Goal: Use online tool/utility: Utilize a website feature to perform a specific function

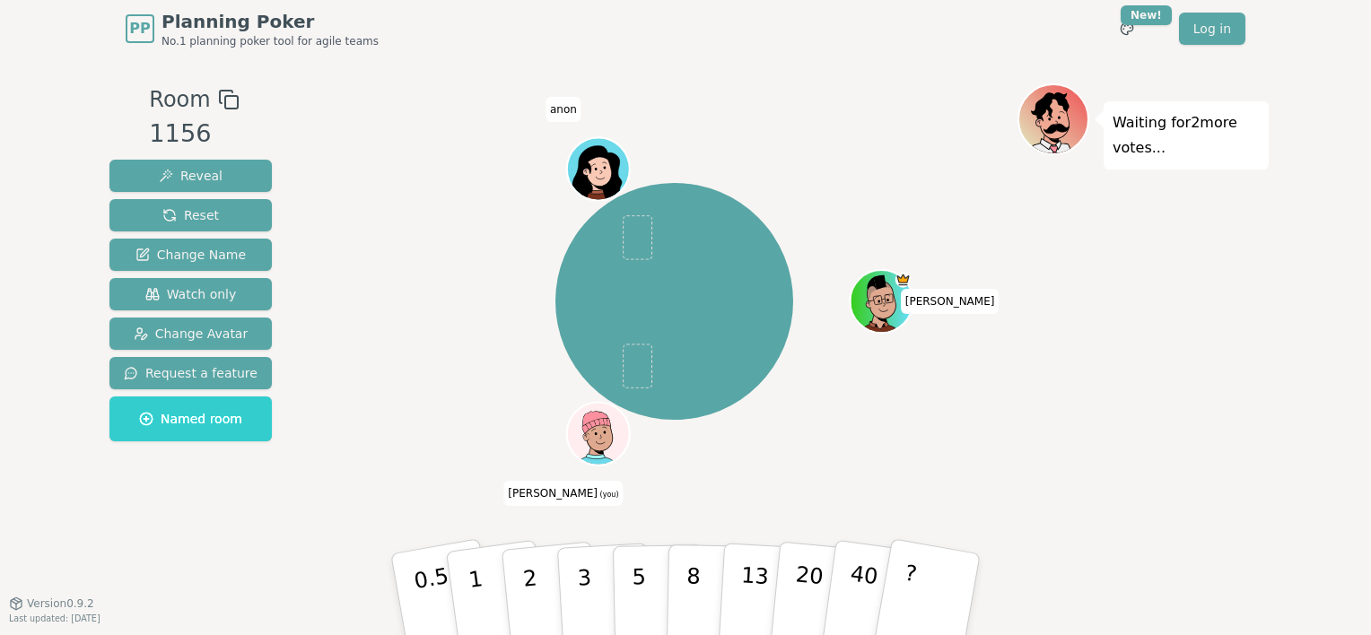
click at [917, 159] on div "[PERSON_NAME] (you) anon" at bounding box center [674, 301] width 686 height 371
click at [590, 448] on icon at bounding box center [601, 444] width 30 height 11
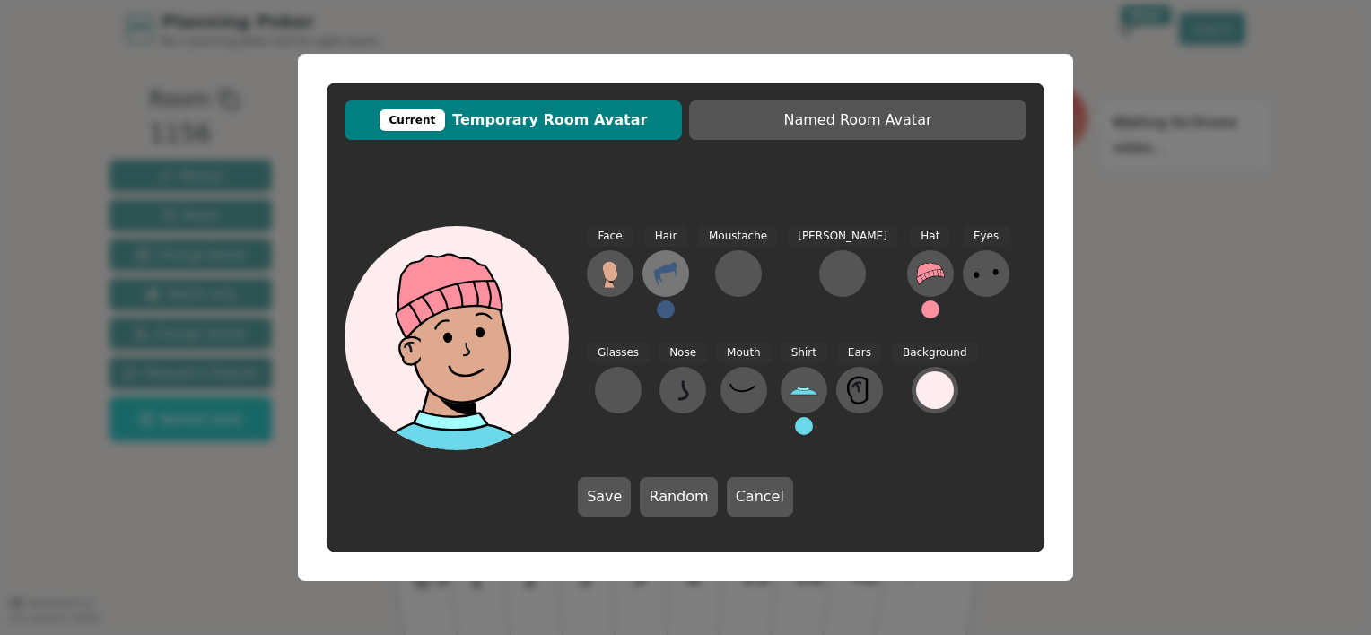
click at [678, 265] on icon at bounding box center [665, 273] width 29 height 29
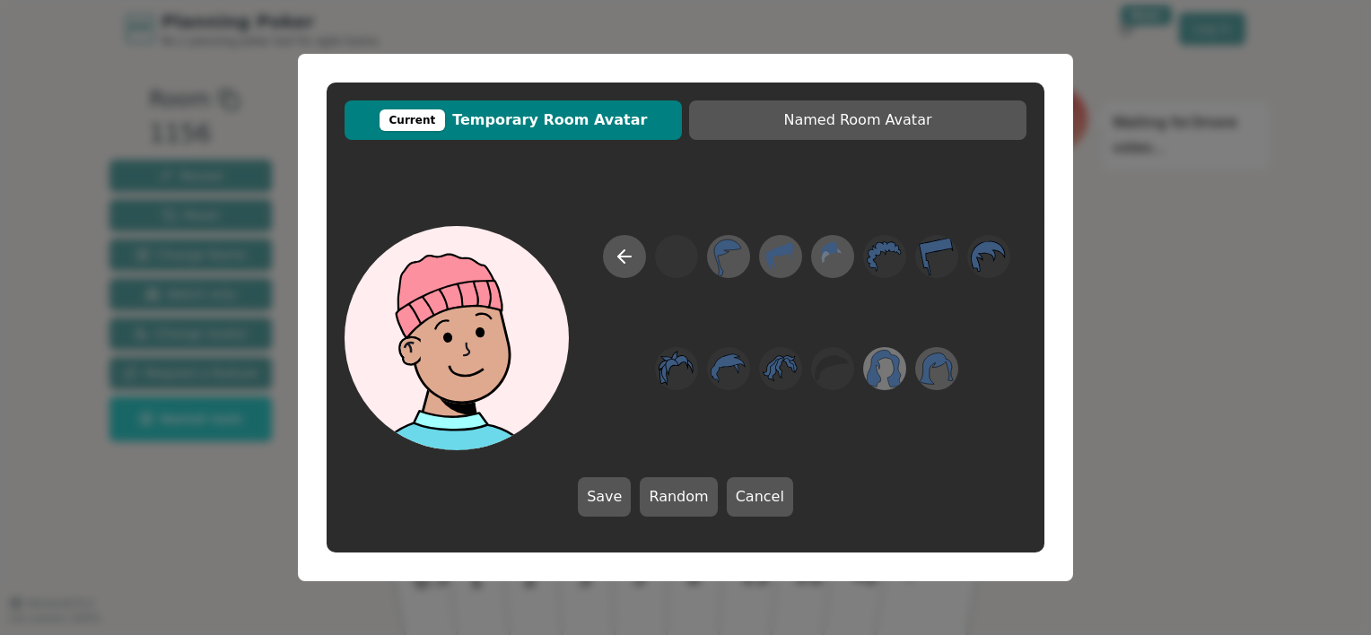
click at [892, 387] on icon at bounding box center [883, 369] width 35 height 40
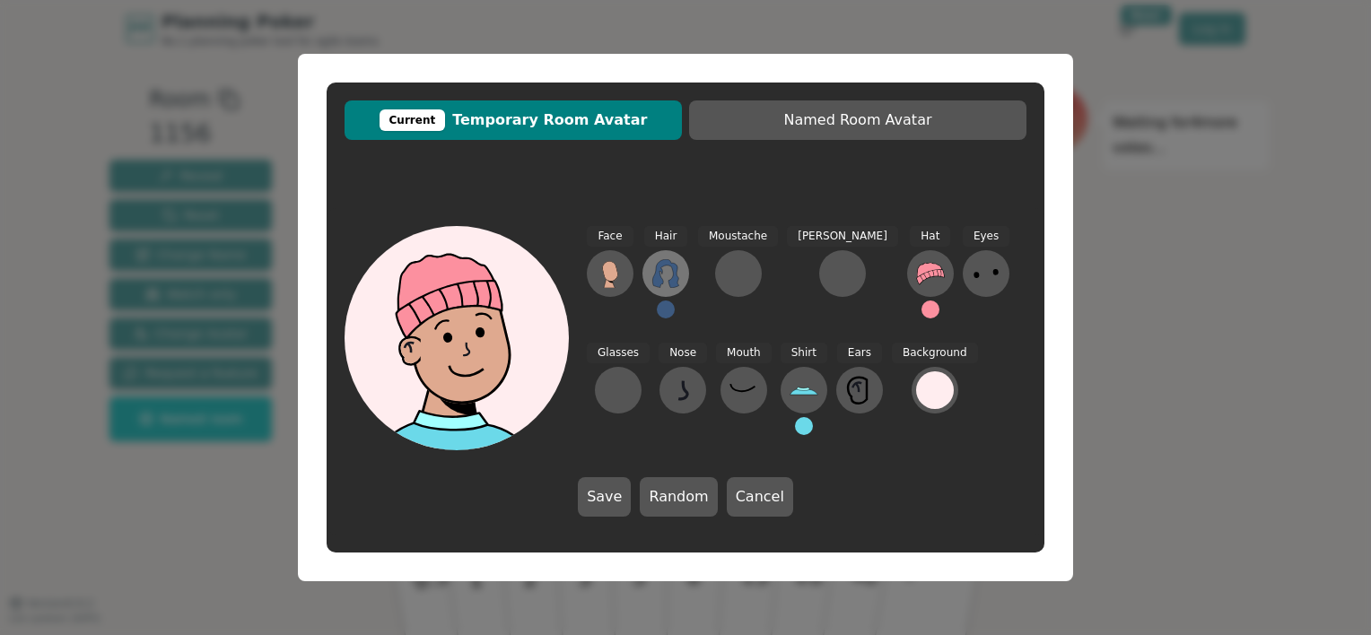
click at [657, 269] on icon at bounding box center [665, 273] width 26 height 29
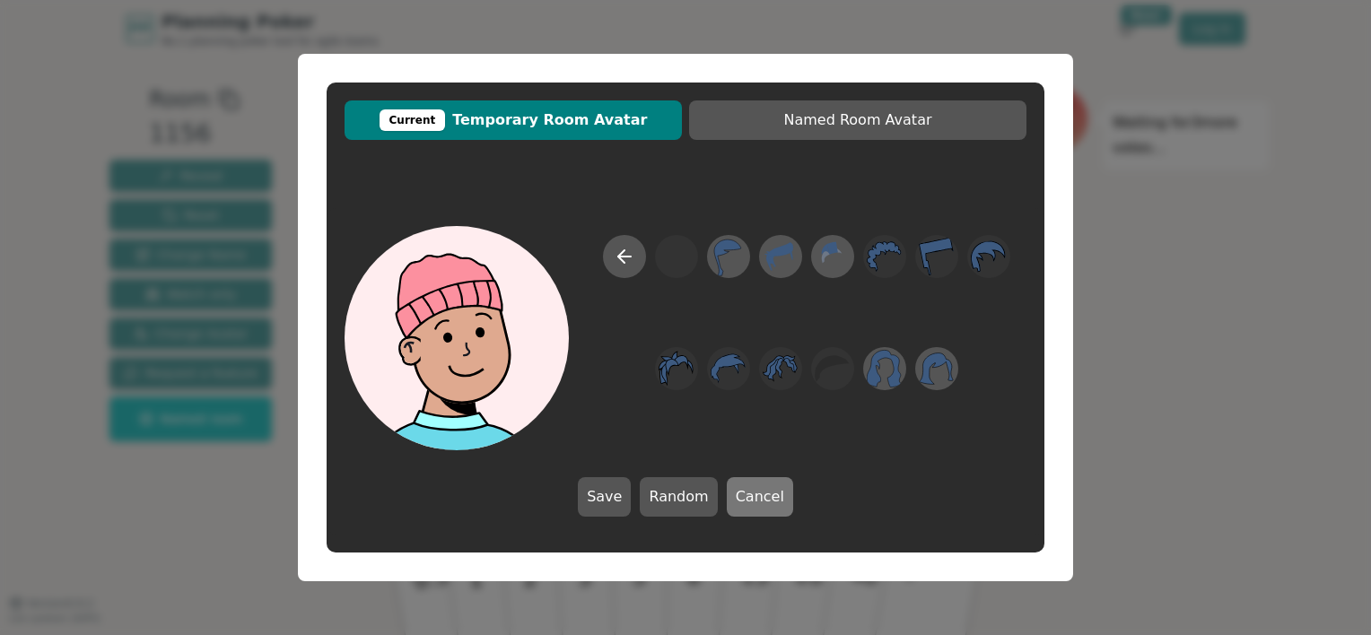
click at [768, 487] on button "Cancel" at bounding box center [760, 496] width 66 height 39
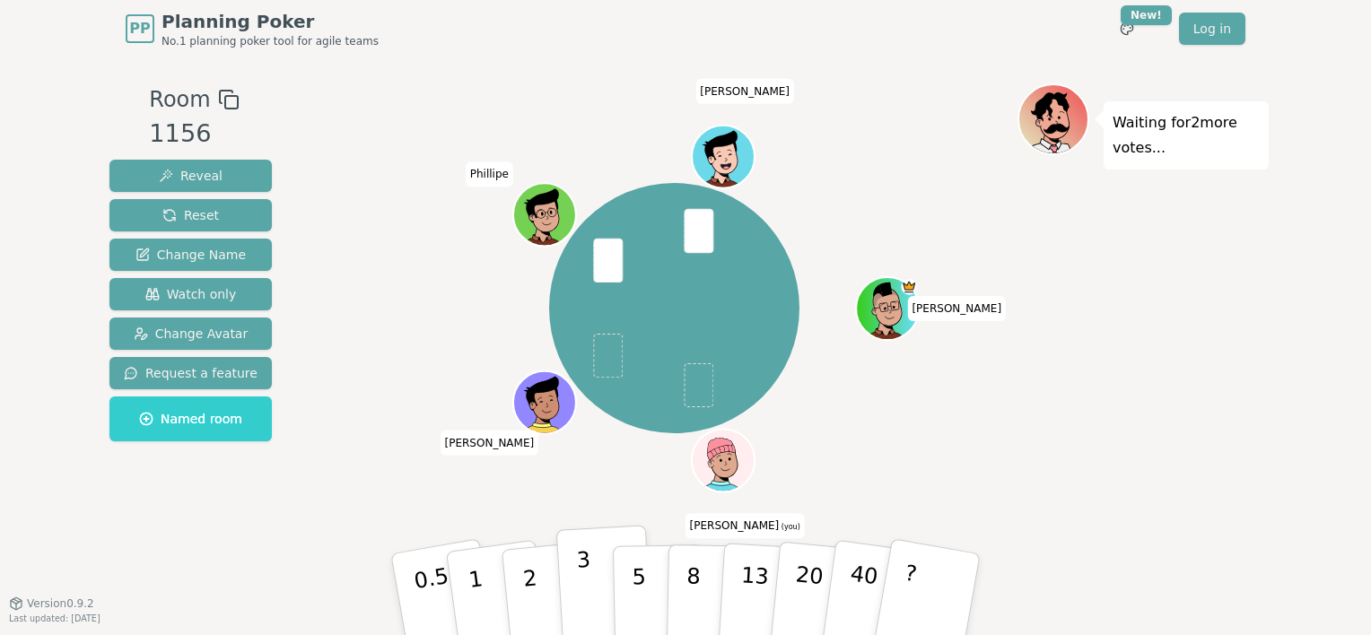
click at [594, 566] on button "3" at bounding box center [605, 595] width 98 height 140
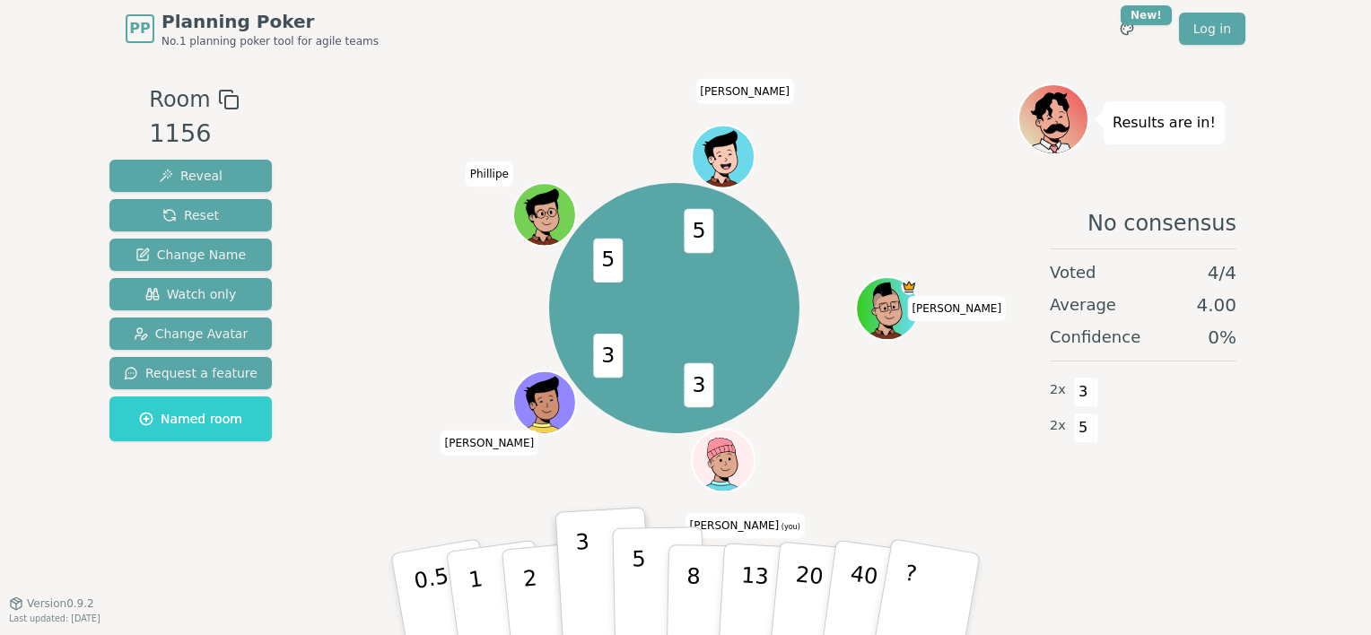
click at [651, 552] on button "5" at bounding box center [659, 594] width 92 height 136
